Goal: Information Seeking & Learning: Understand process/instructions

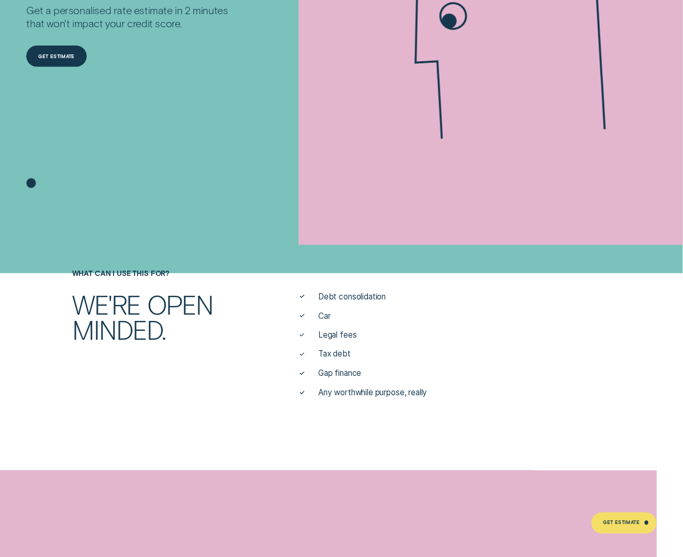
scroll to position [388, 0]
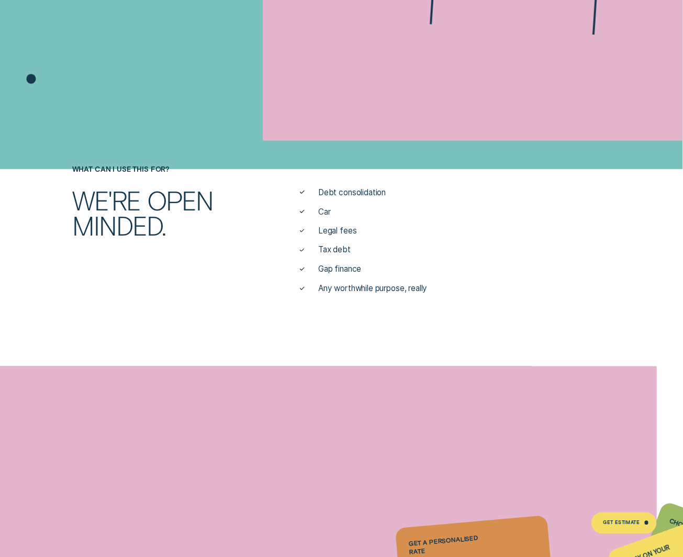
click at [323, 211] on span "Car" at bounding box center [324, 212] width 13 height 11
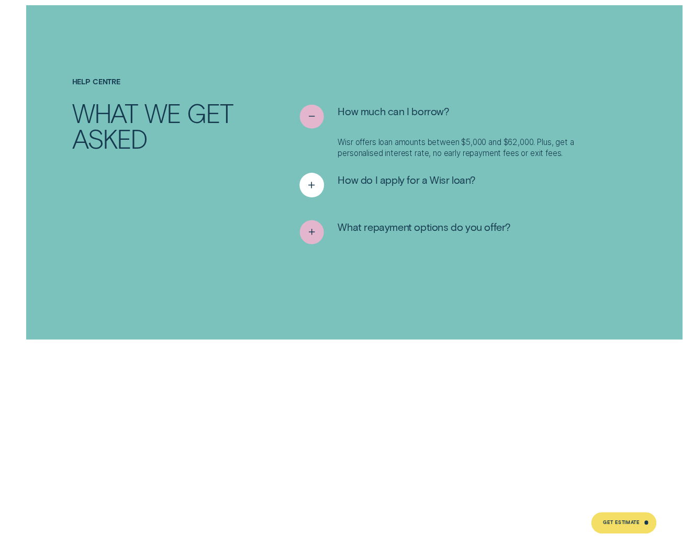
scroll to position [4073, 0]
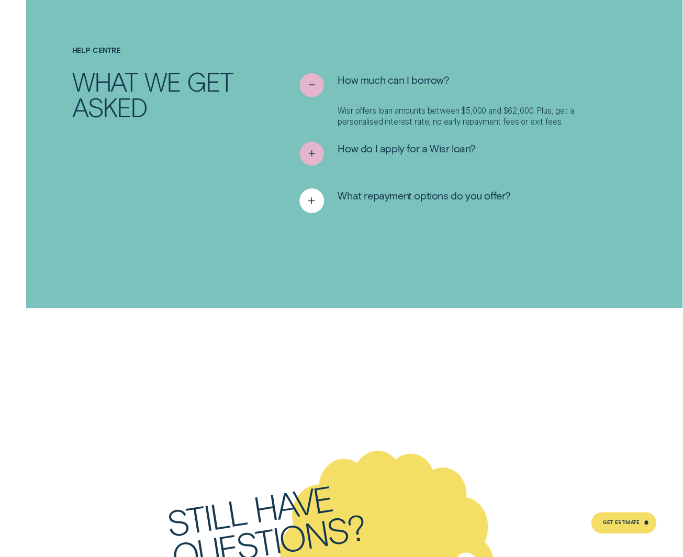
click at [472, 189] on span "What repayment options do you offer?" at bounding box center [424, 195] width 173 height 13
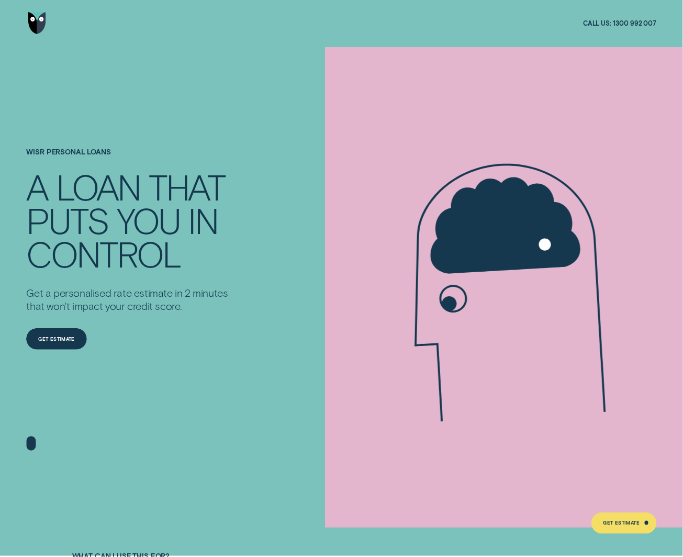
scroll to position [0, 0]
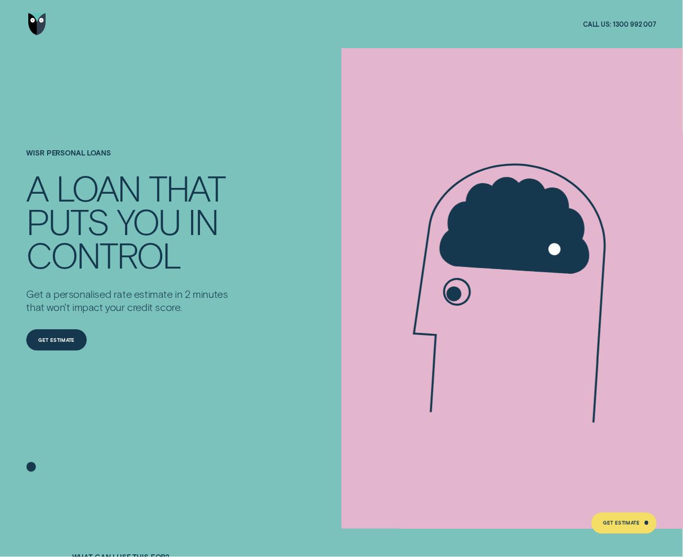
click at [616, 20] on span "1300 992 007" at bounding box center [635, 24] width 43 height 8
click at [533, 45] on div at bounding box center [341, 24] width 631 height 48
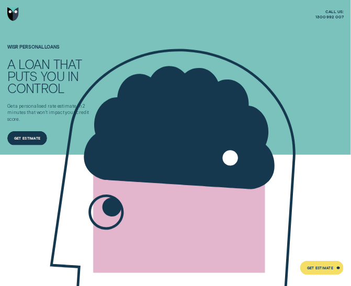
click at [274, 23] on div at bounding box center [175, 14] width 337 height 28
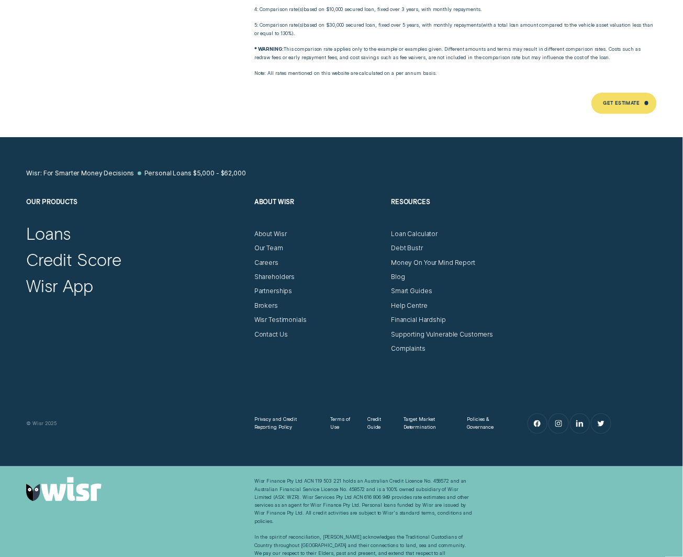
scroll to position [5252, 0]
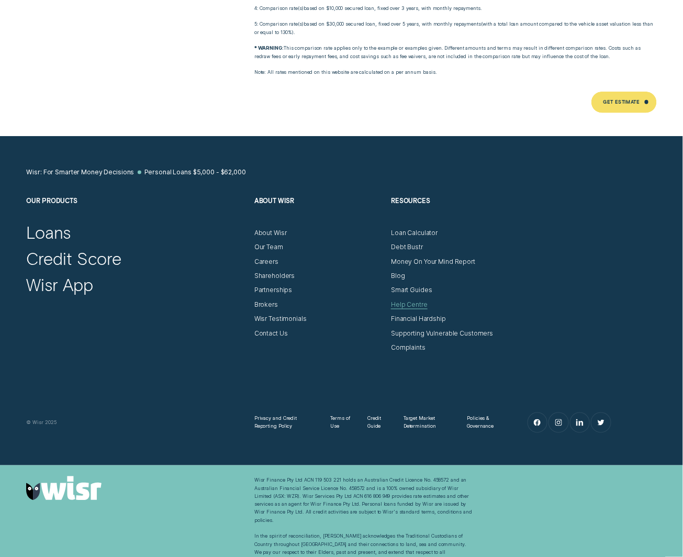
click at [404, 301] on div "Help Centre" at bounding box center [409, 305] width 37 height 8
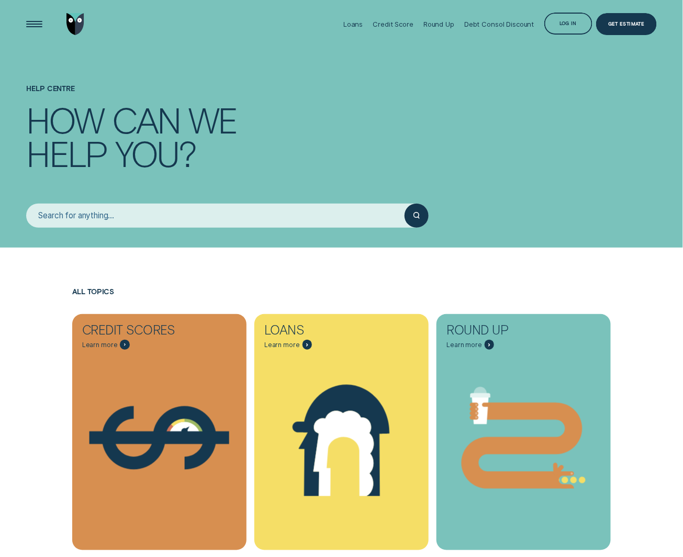
click at [244, 218] on input "search" at bounding box center [215, 216] width 379 height 24
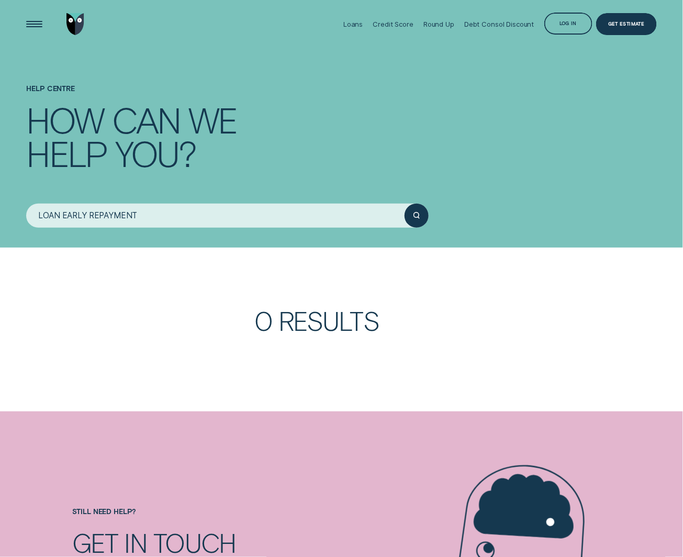
click at [405, 204] on button "submit" at bounding box center [417, 216] width 24 height 24
click at [415, 215] on icon "submit" at bounding box center [417, 215] width 6 height 7
click at [46, 215] on input "LOAN EARLY REPAYMENT" at bounding box center [215, 216] width 379 height 24
type input "EARLY REPAYMENT"
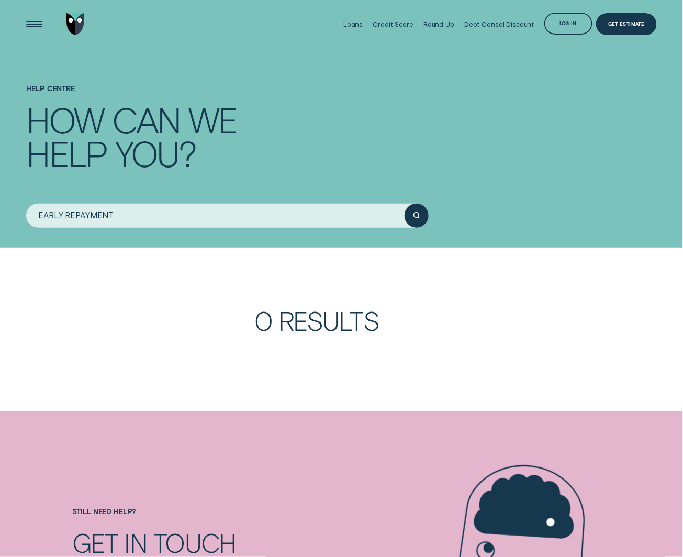
click at [422, 215] on div "submit" at bounding box center [417, 216] width 24 height 24
click at [34, 19] on div "Open Menu" at bounding box center [34, 24] width 30 height 30
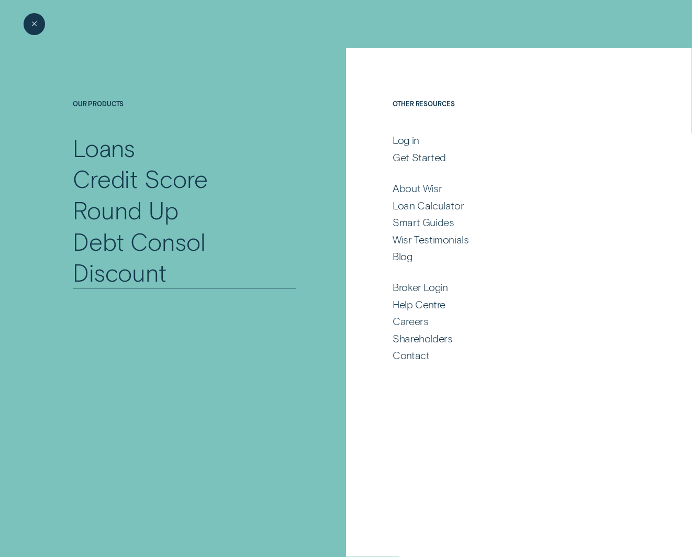
click at [141, 275] on div "Debt Consol Discount" at bounding box center [184, 257] width 223 height 62
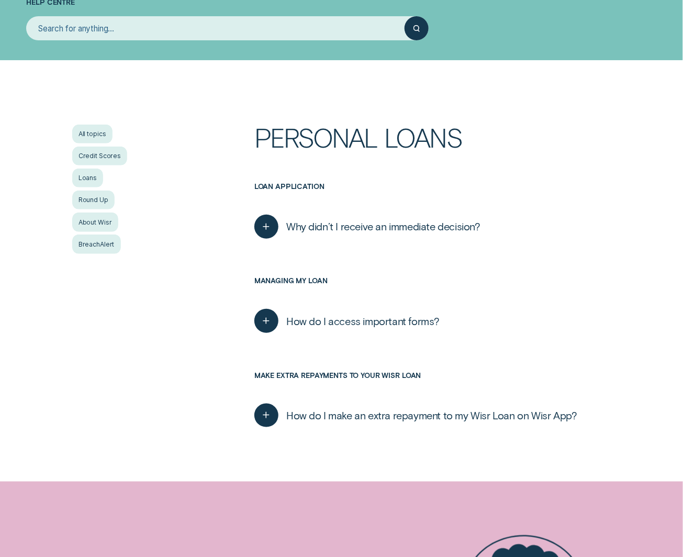
scroll to position [194, 0]
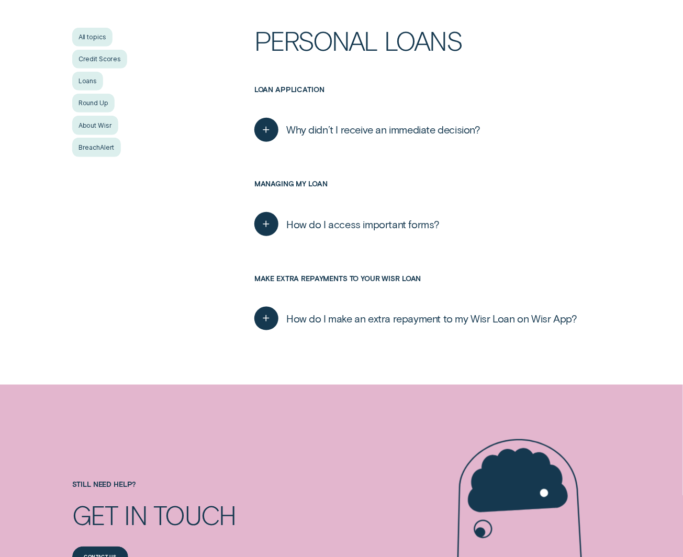
click at [532, 320] on span "How do I make an extra repayment to my Wisr Loan on Wisr App?" at bounding box center [431, 318] width 291 height 13
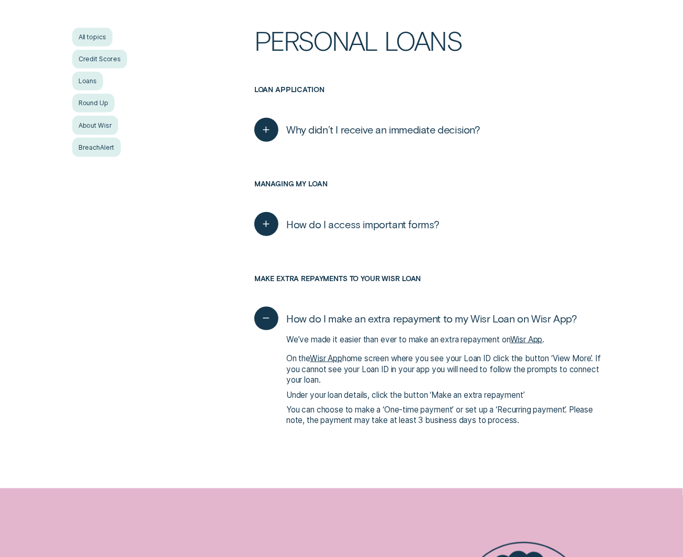
click at [330, 359] on link "Wisr App" at bounding box center [326, 359] width 32 height 10
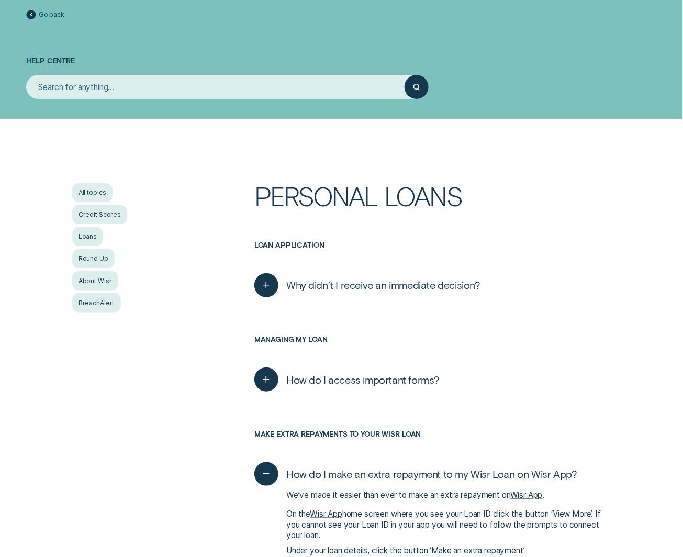
scroll to position [0, 0]
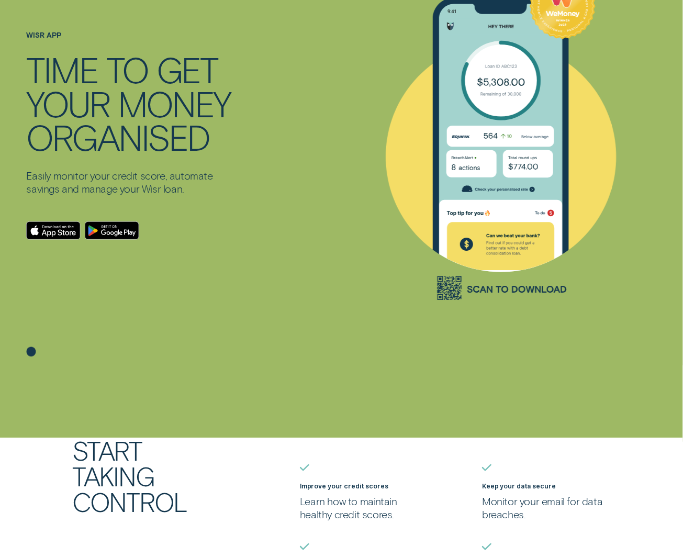
scroll to position [97, 0]
